Goal: Task Accomplishment & Management: Use online tool/utility

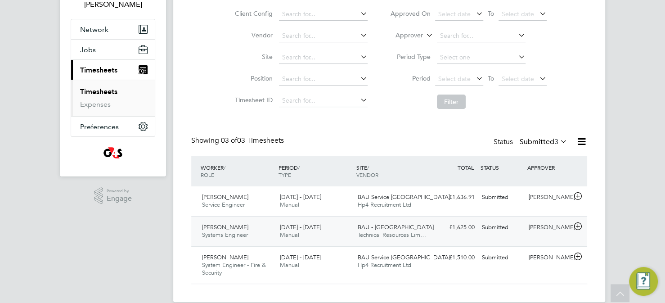
scroll to position [81, 0]
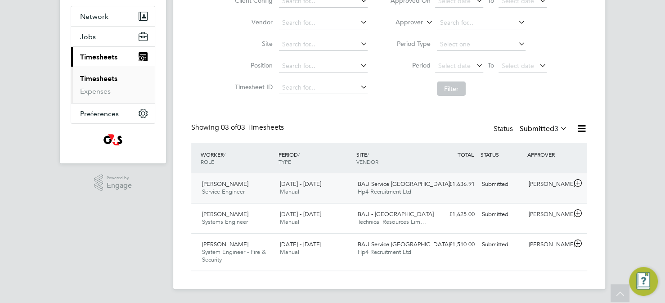
click at [401, 188] on span "Hp4 Recruitment Ltd" at bounding box center [385, 192] width 54 height 8
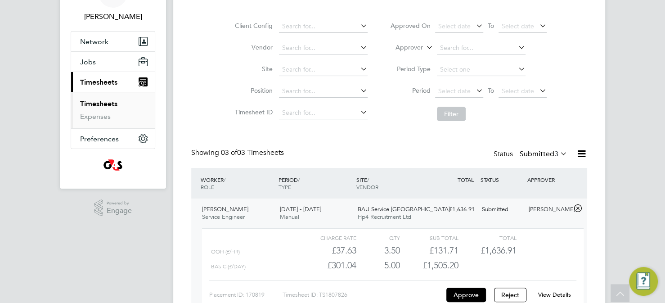
scroll to position [43, 0]
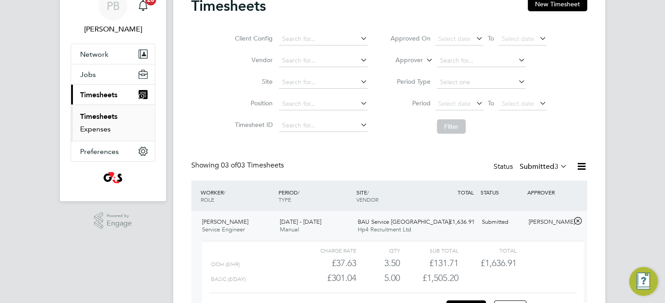
click at [94, 129] on link "Expenses" at bounding box center [95, 129] width 31 height 9
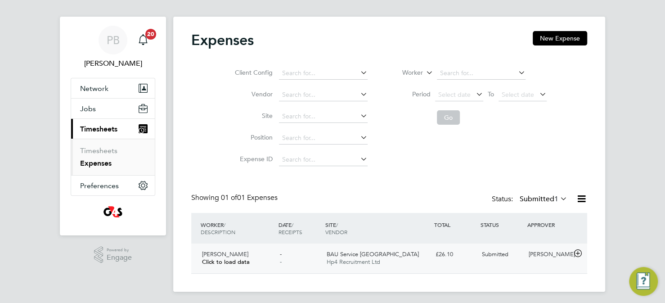
scroll to position [11, 0]
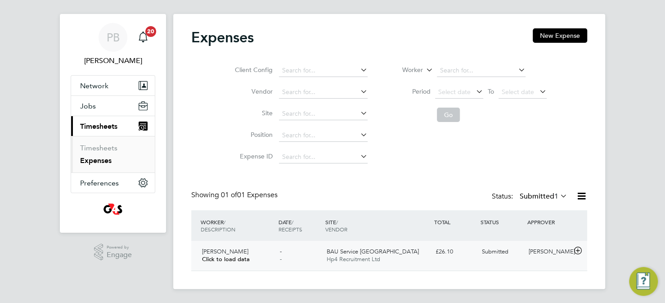
click at [446, 253] on div "£26.10" at bounding box center [455, 251] width 47 height 15
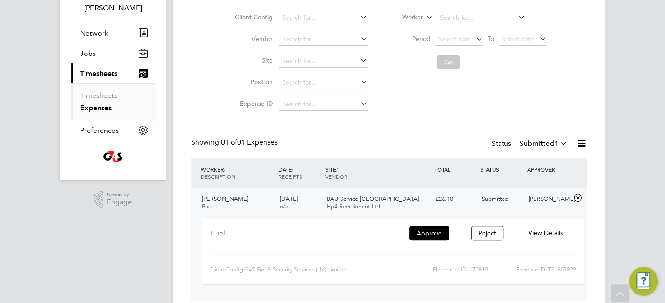
scroll to position [49, 0]
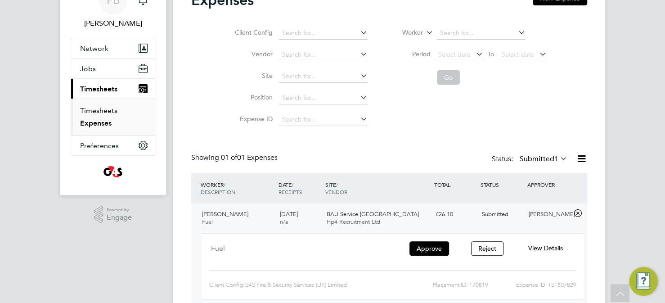
click at [110, 109] on link "Timesheets" at bounding box center [98, 110] width 37 height 9
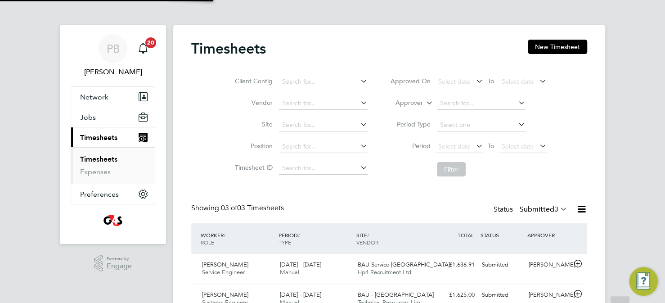
scroll to position [5, 5]
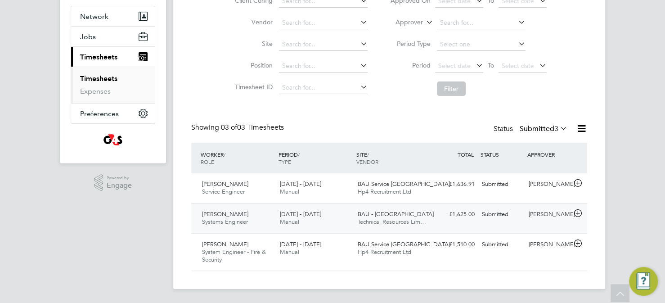
click at [390, 220] on span "Technical Resources Lim…" at bounding box center [392, 222] width 68 height 8
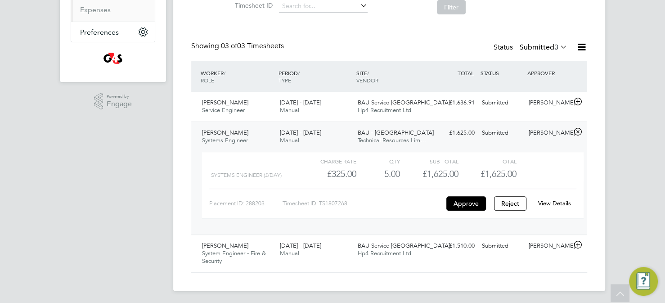
scroll to position [163, 0]
click at [379, 254] on span "Hp4 Recruitment Ltd" at bounding box center [385, 252] width 54 height 8
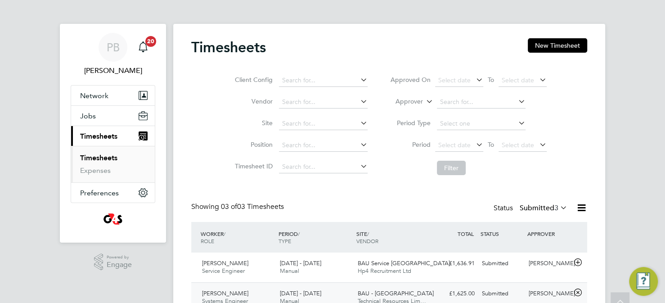
scroll to position [0, 0]
